Goal: Information Seeking & Learning: Compare options

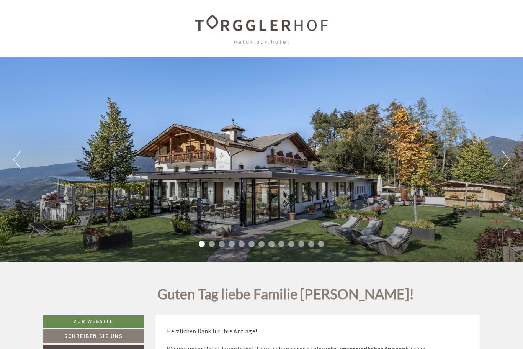
click at [499, 158] on div "Previous Next 1 2 3 4 5 6 7 8 9 10 11 12 13" at bounding box center [261, 159] width 523 height 204
click at [502, 161] on button "Next" at bounding box center [505, 159] width 8 height 19
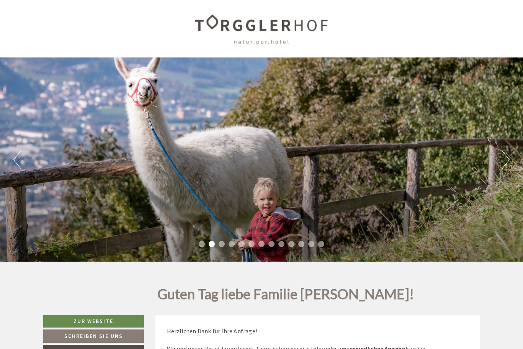
click at [508, 161] on button "Next" at bounding box center [505, 159] width 8 height 19
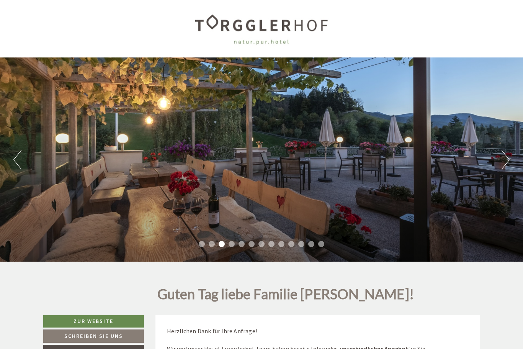
click at [509, 161] on button "Next" at bounding box center [505, 159] width 8 height 19
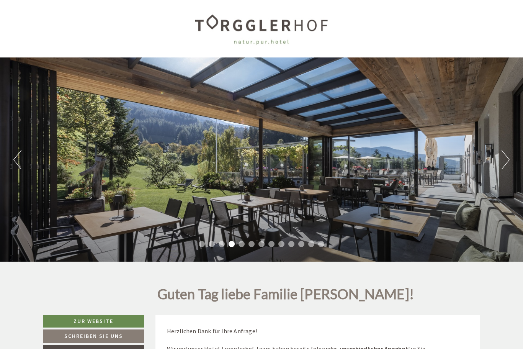
click at [507, 162] on button "Next" at bounding box center [505, 159] width 8 height 19
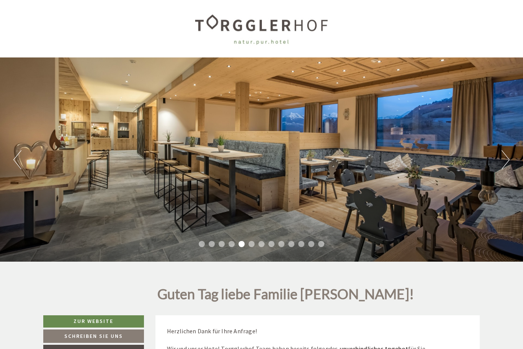
click at [505, 161] on button "Next" at bounding box center [505, 159] width 8 height 19
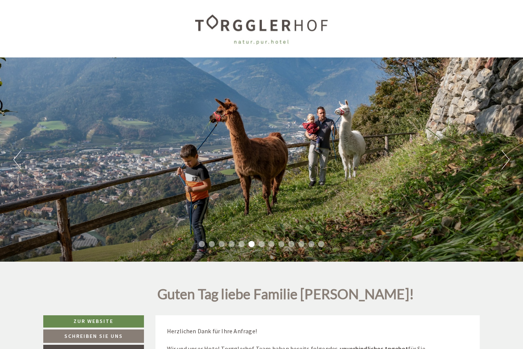
click at [507, 161] on button "Next" at bounding box center [505, 159] width 8 height 19
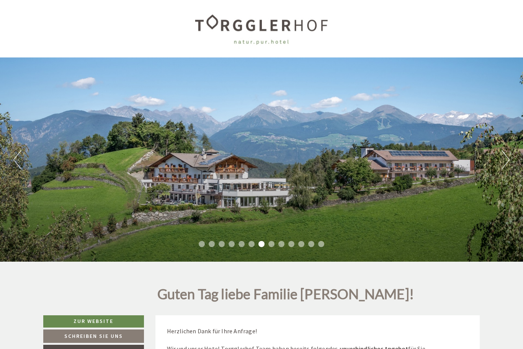
click at [504, 160] on button "Next" at bounding box center [505, 159] width 8 height 19
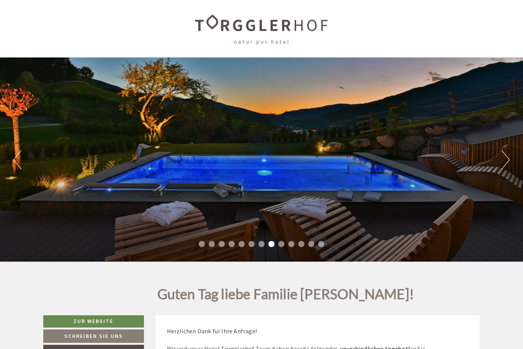
click at [506, 157] on button "Next" at bounding box center [505, 159] width 8 height 19
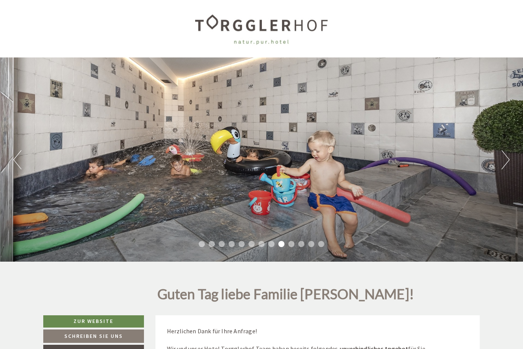
click at [504, 160] on button "Next" at bounding box center [505, 159] width 8 height 19
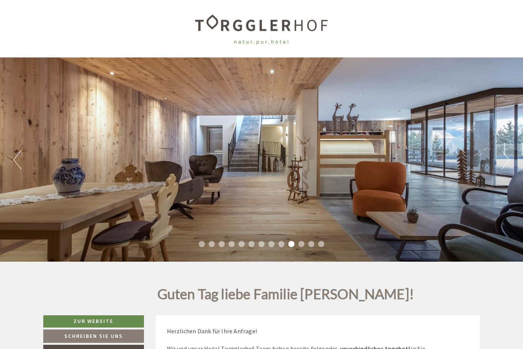
click at [507, 158] on button "Next" at bounding box center [505, 159] width 8 height 19
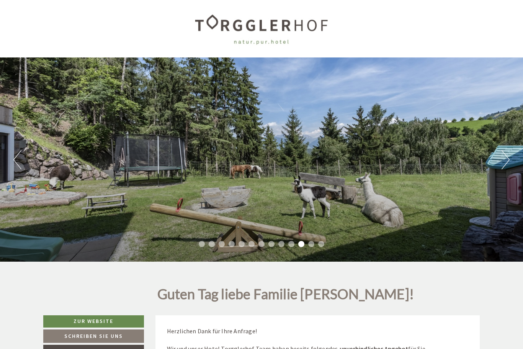
click at [504, 162] on button "Next" at bounding box center [505, 159] width 8 height 19
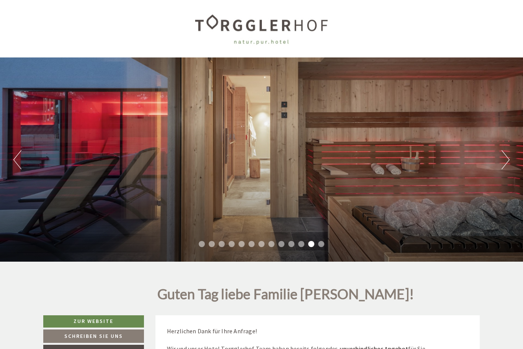
click at [504, 162] on button "Next" at bounding box center [505, 159] width 8 height 19
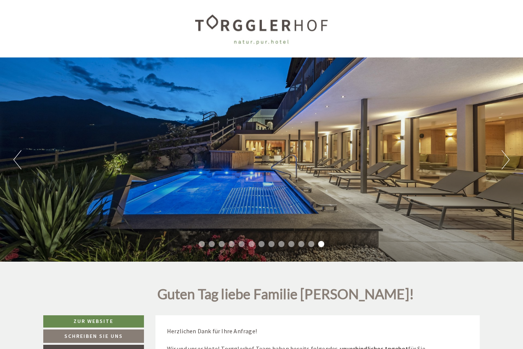
click at [508, 160] on button "Next" at bounding box center [505, 159] width 8 height 19
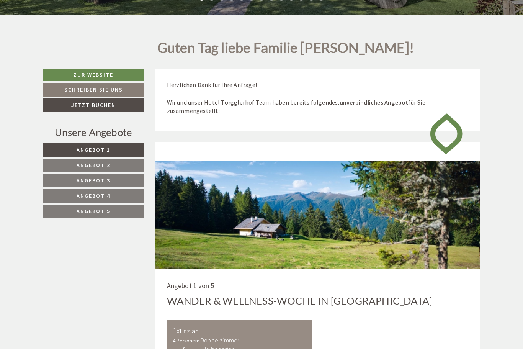
scroll to position [257, 0]
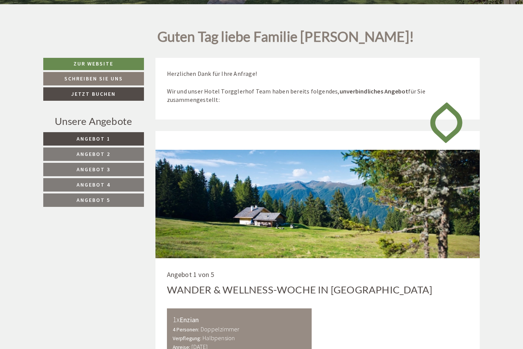
click at [121, 204] on link "Angebot 5" at bounding box center [93, 199] width 101 height 13
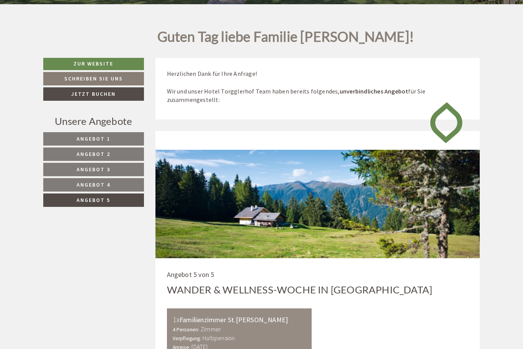
scroll to position [386, 0]
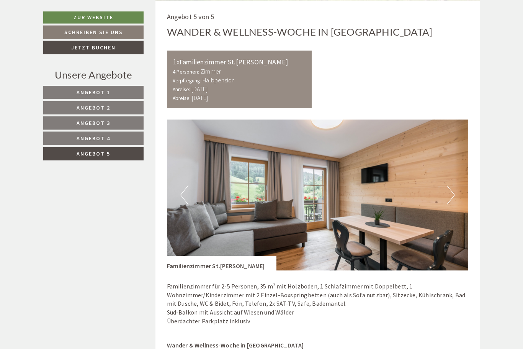
click at [453, 195] on button "Next" at bounding box center [450, 195] width 8 height 19
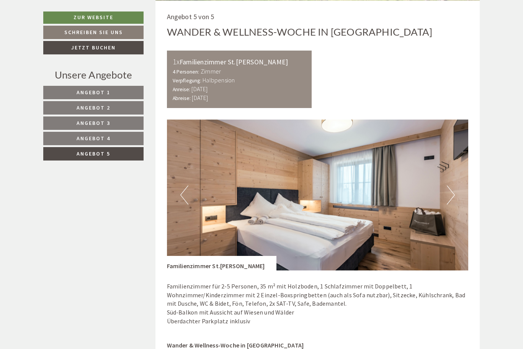
click at [453, 194] on button "Next" at bounding box center [450, 194] width 8 height 19
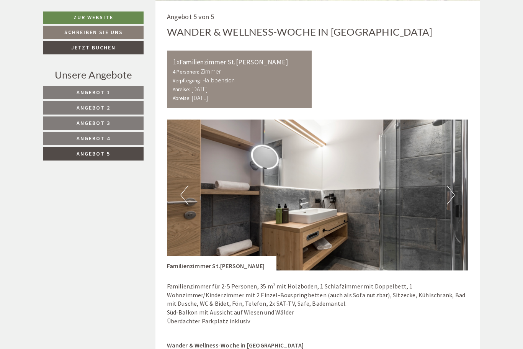
click at [455, 193] on img at bounding box center [317, 194] width 301 height 151
click at [453, 196] on button "Next" at bounding box center [450, 194] width 8 height 19
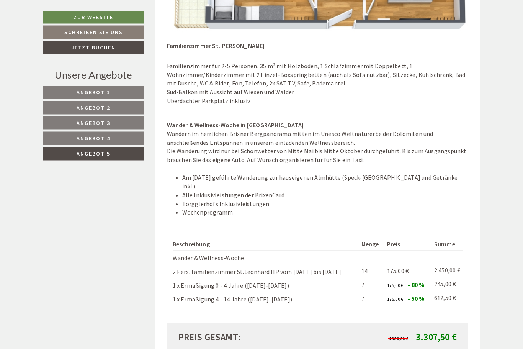
scroll to position [735, 0]
click at [96, 140] on span "Angebot 4" at bounding box center [94, 138] width 34 height 7
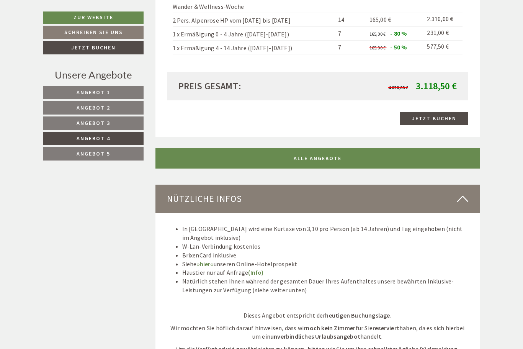
click at [103, 125] on span "Angebot 3" at bounding box center [94, 122] width 34 height 7
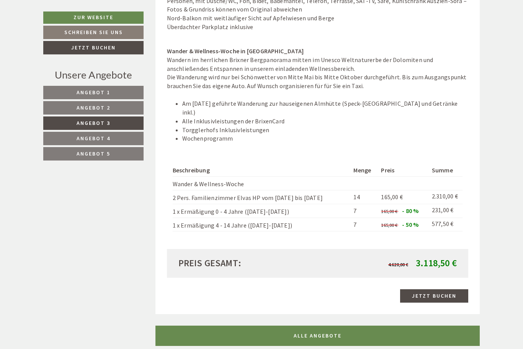
click at [112, 105] on link "Angebot 2" at bounding box center [93, 107] width 100 height 13
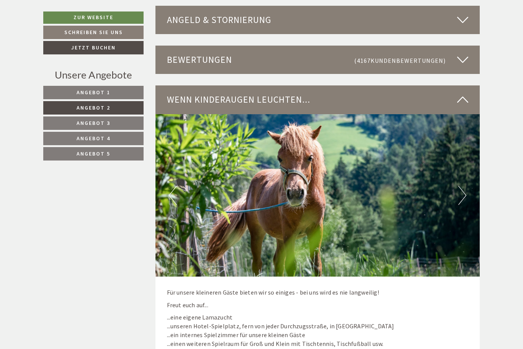
scroll to position [1371, 0]
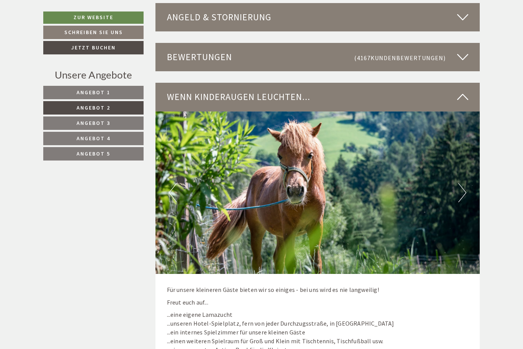
click at [463, 183] on button "Next" at bounding box center [462, 192] width 8 height 19
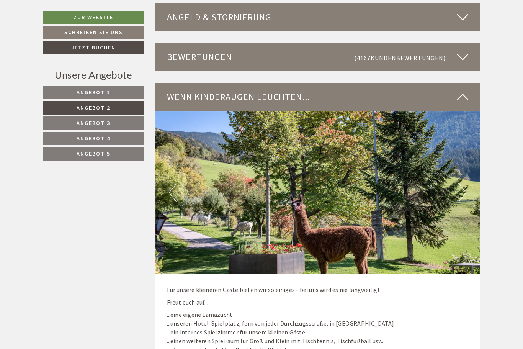
click at [463, 183] on button "Next" at bounding box center [462, 192] width 8 height 19
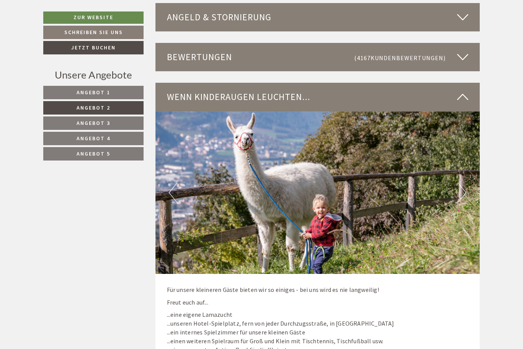
click at [464, 183] on button "Next" at bounding box center [462, 192] width 8 height 19
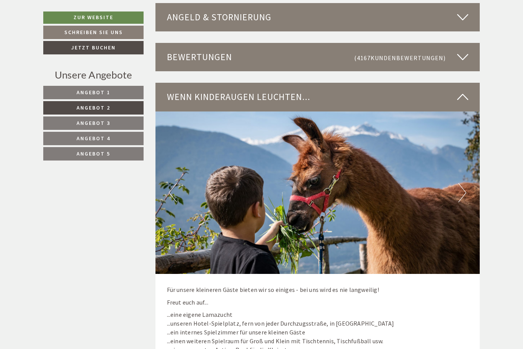
click at [464, 183] on button "Next" at bounding box center [462, 192] width 8 height 19
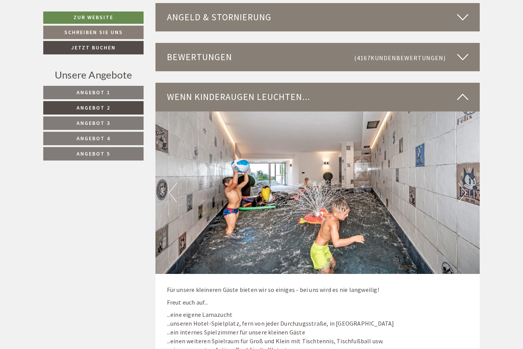
click at [464, 183] on button "Next" at bounding box center [462, 192] width 8 height 19
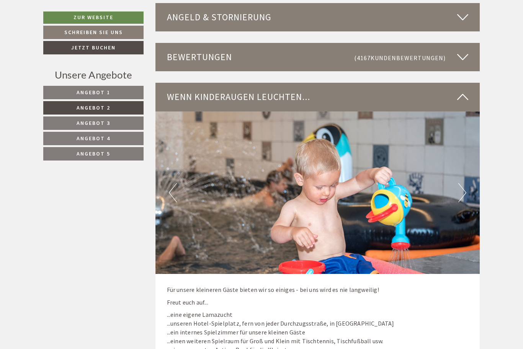
click at [468, 168] on img at bounding box center [317, 192] width 324 height 162
click at [463, 183] on button "Next" at bounding box center [462, 192] width 8 height 19
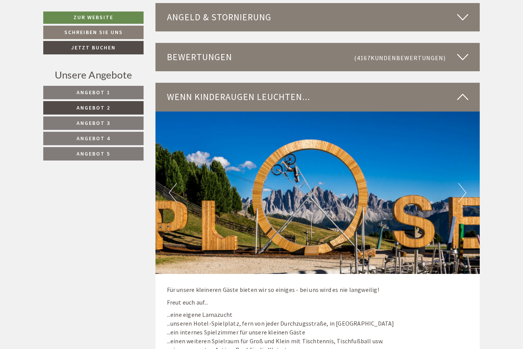
click at [464, 183] on button "Next" at bounding box center [462, 192] width 8 height 19
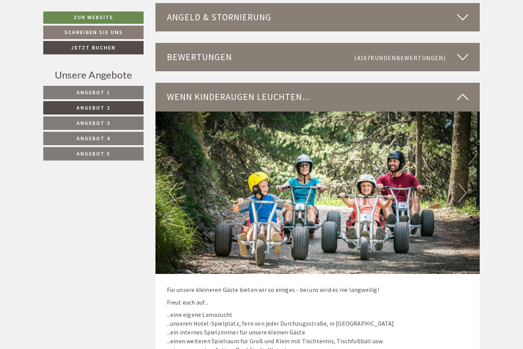
click at [465, 183] on button "Next" at bounding box center [462, 192] width 8 height 19
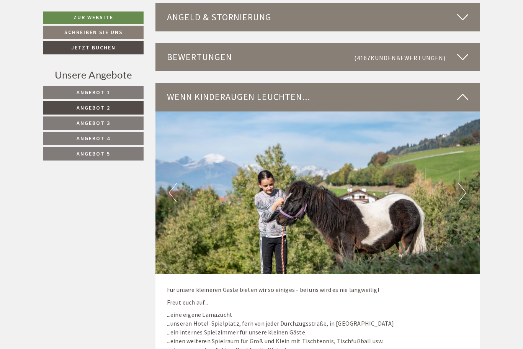
click at [464, 183] on button "Next" at bounding box center [462, 192] width 8 height 19
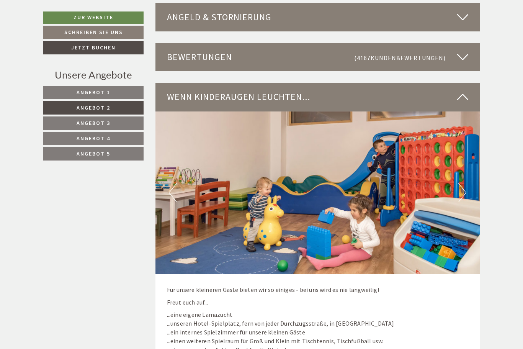
click at [466, 183] on button "Next" at bounding box center [462, 192] width 8 height 19
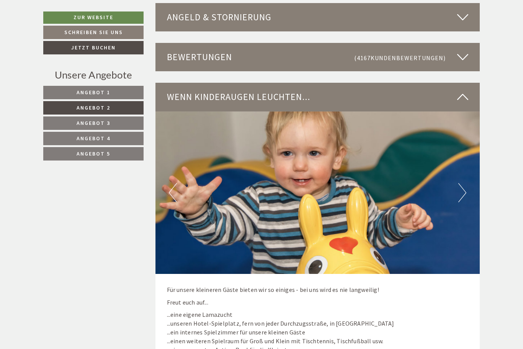
click at [467, 175] on img at bounding box center [317, 192] width 324 height 162
click at [466, 174] on img at bounding box center [317, 192] width 324 height 162
click at [463, 183] on button "Next" at bounding box center [462, 192] width 8 height 19
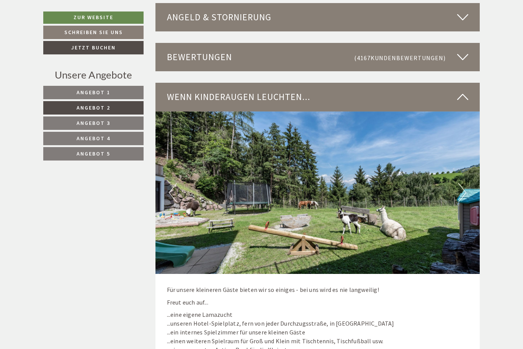
click at [460, 183] on button "Next" at bounding box center [462, 192] width 8 height 19
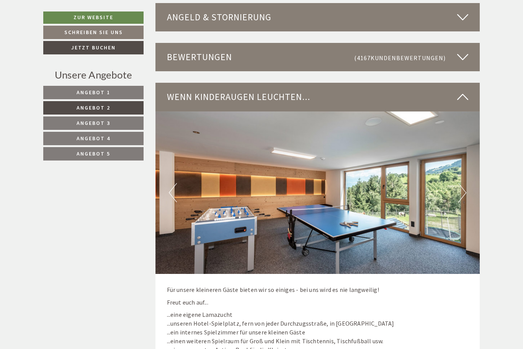
click at [461, 183] on button "Next" at bounding box center [462, 192] width 8 height 19
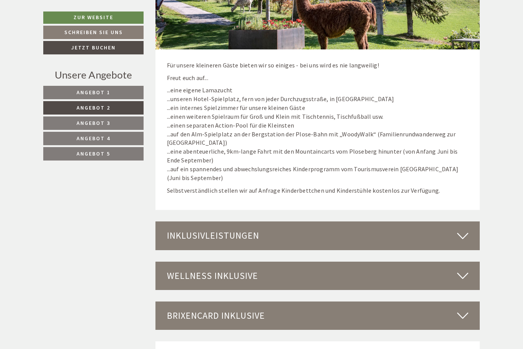
scroll to position [1628, 0]
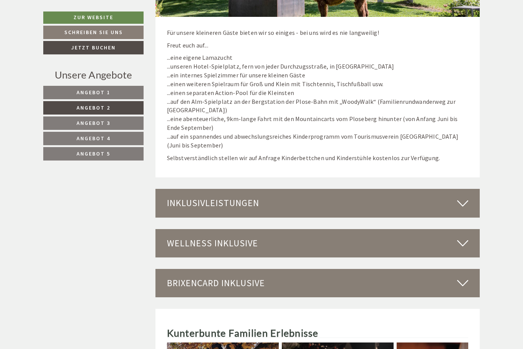
click at [465, 196] on icon at bounding box center [462, 202] width 11 height 13
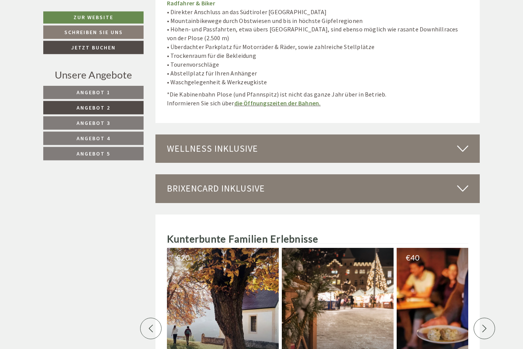
scroll to position [2295, 0]
click at [461, 142] on icon at bounding box center [462, 148] width 11 height 13
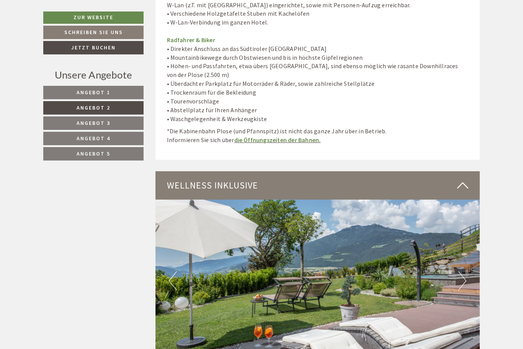
click at [116, 91] on link "Angebot 1" at bounding box center [93, 92] width 100 height 13
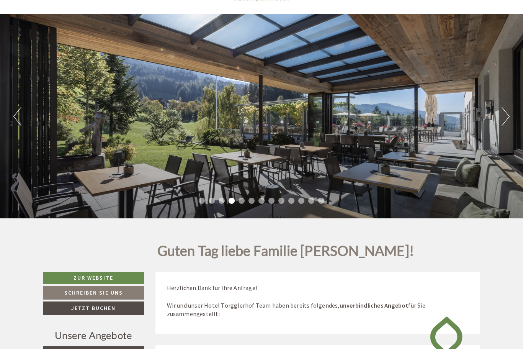
scroll to position [0, 0]
